Goal: Task Accomplishment & Management: Use online tool/utility

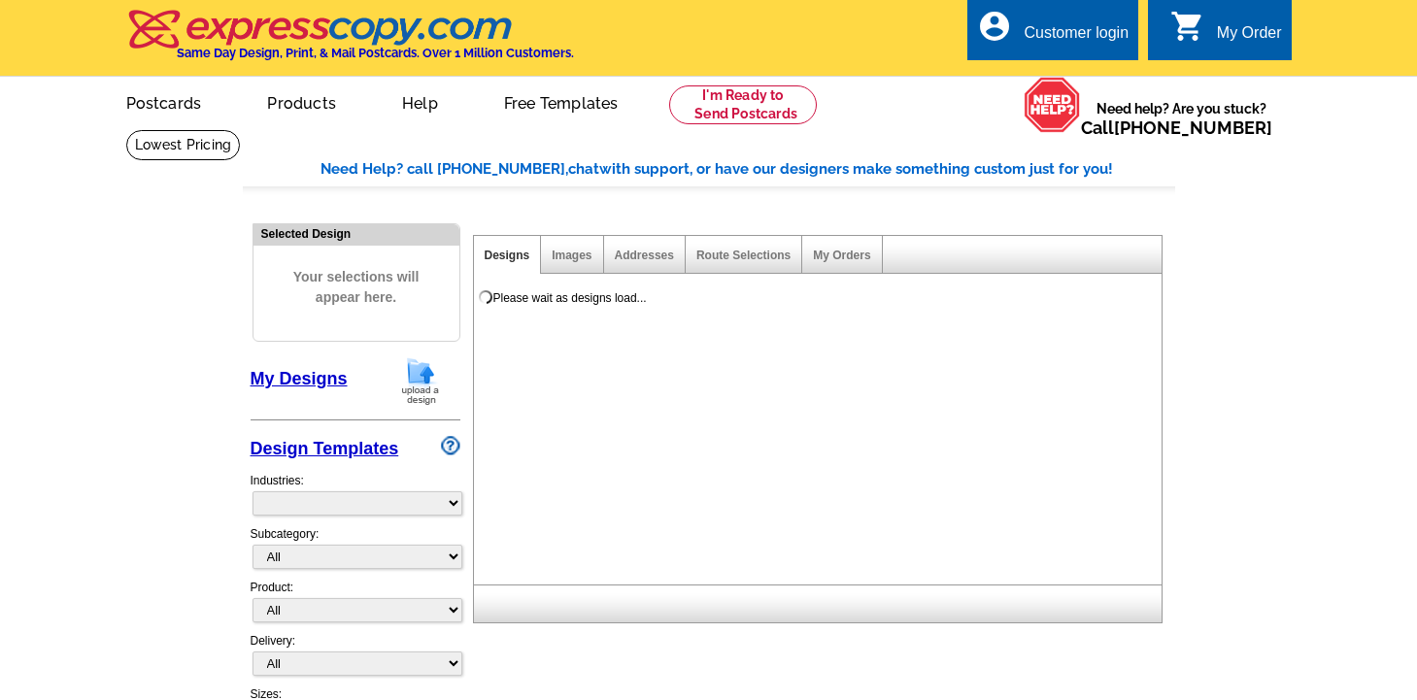
select select "785"
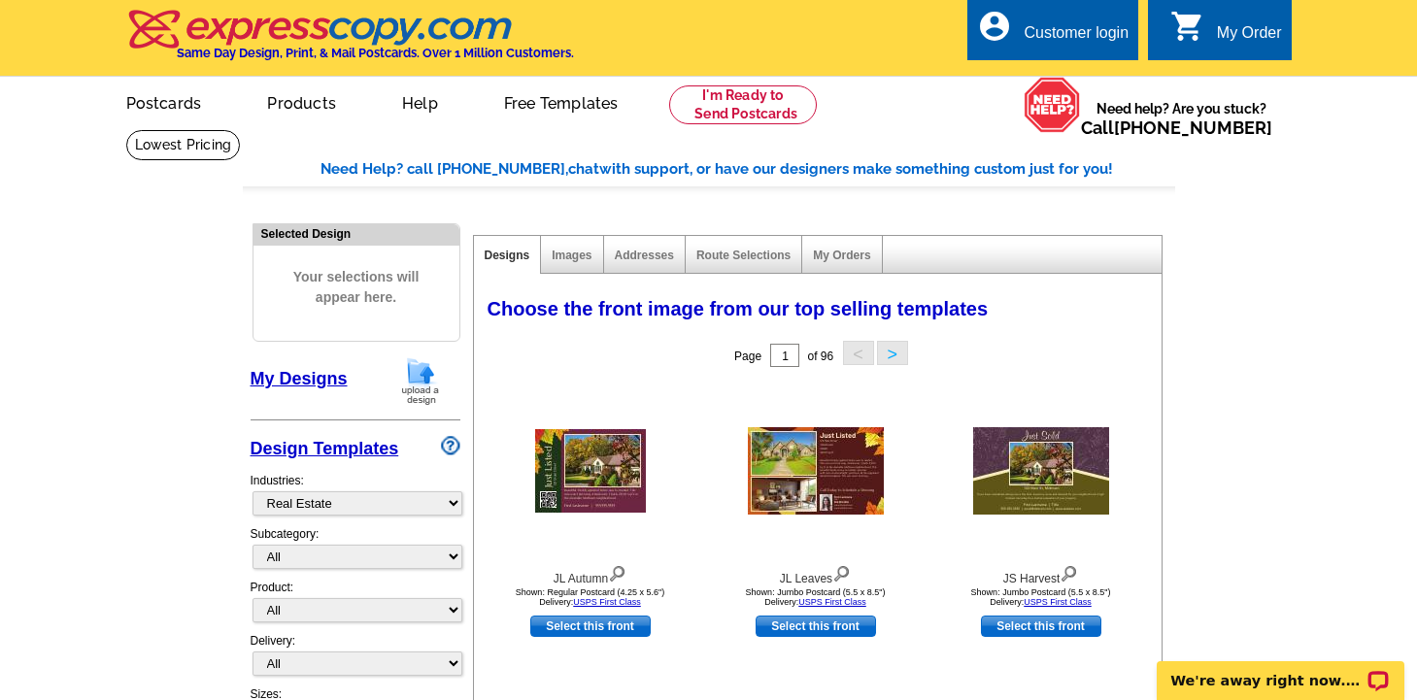
click at [1066, 44] on div "Customer login" at bounding box center [1076, 37] width 105 height 27
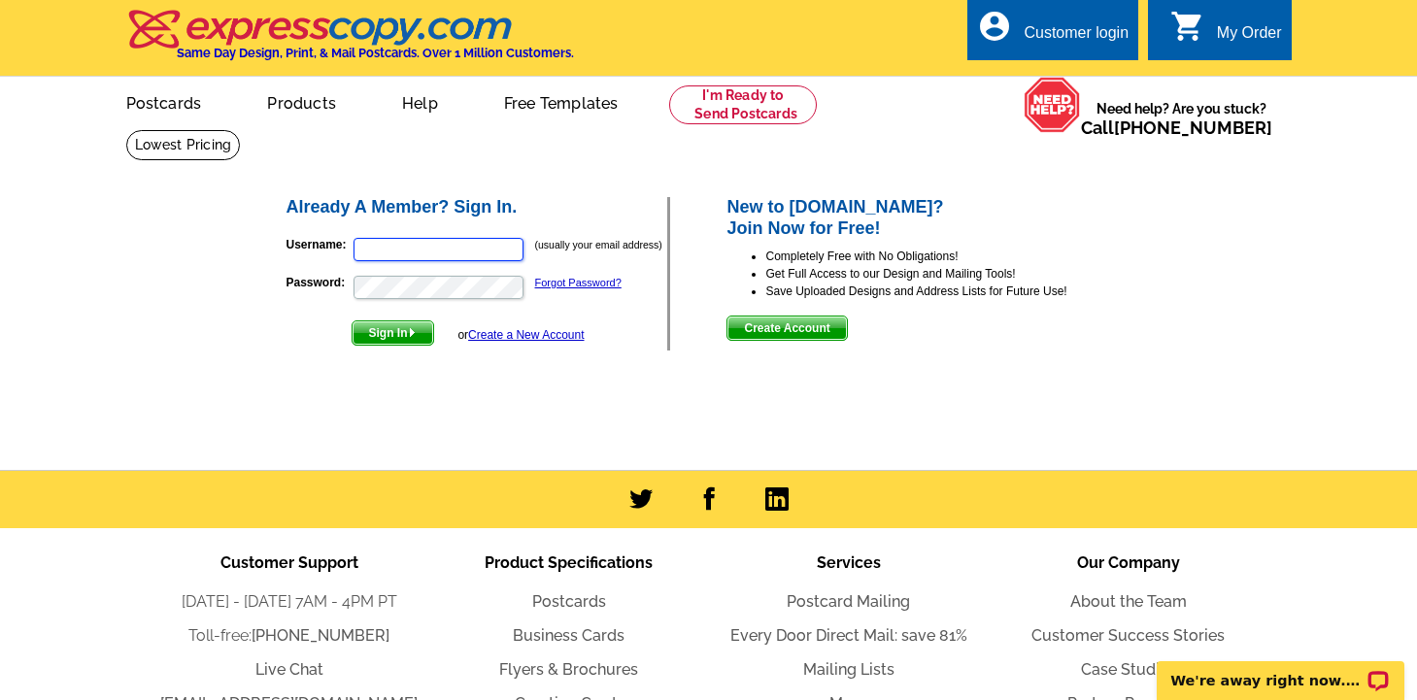
type input "[PERSON_NAME][EMAIL_ADDRESS][DOMAIN_NAME]"
drag, startPoint x: 394, startPoint y: 331, endPoint x: 401, endPoint y: 342, distance: 12.7
click at [394, 332] on span "Sign In" at bounding box center [393, 333] width 81 height 23
